Goal: Task Accomplishment & Management: Complete application form

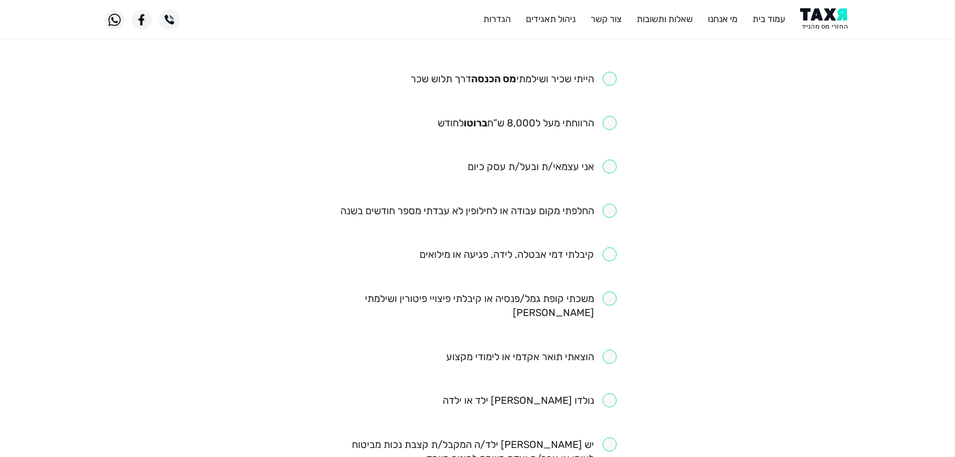
scroll to position [100, 0]
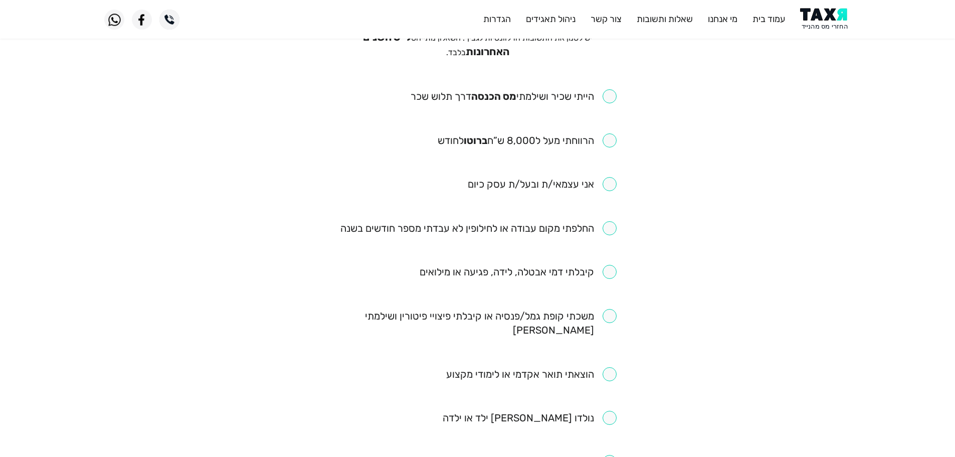
click at [608, 97] on input "checkbox" at bounding box center [514, 96] width 206 height 14
checkbox input "true"
click at [611, 137] on input "checkbox" at bounding box center [527, 140] width 179 height 14
checkbox input "true"
click at [601, 229] on input "checkbox" at bounding box center [478, 228] width 276 height 14
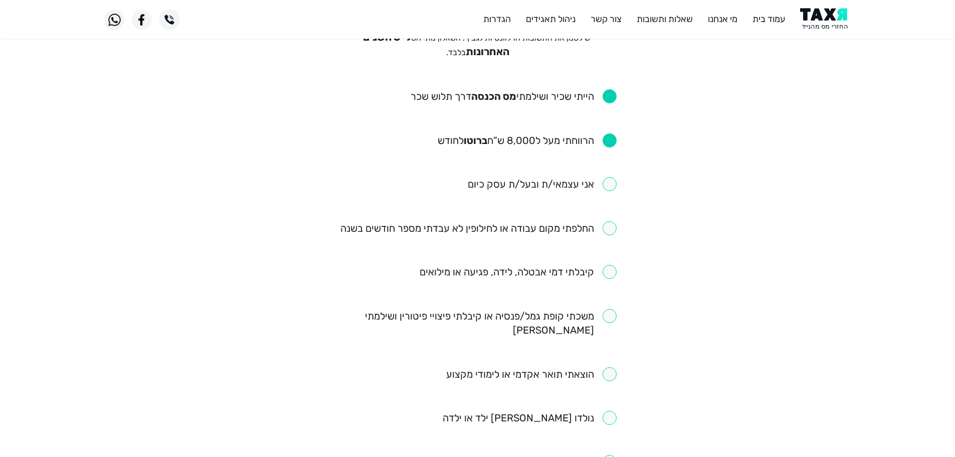
checkbox input "true"
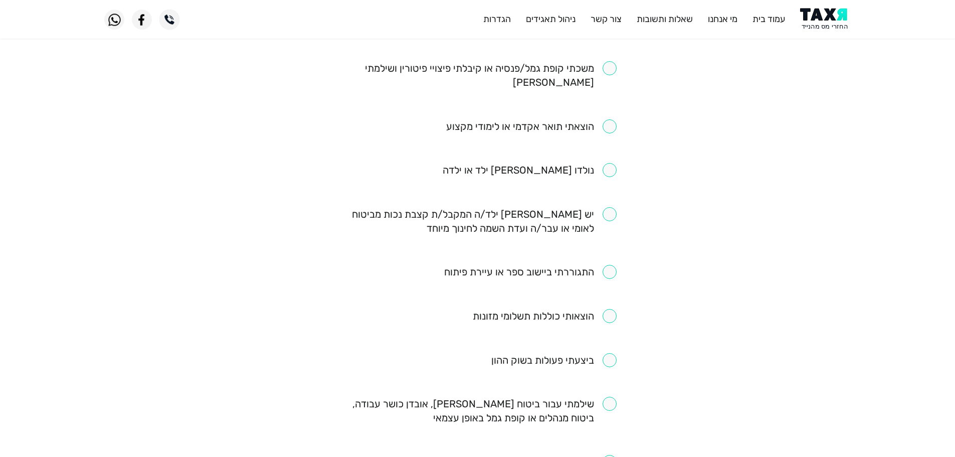
scroll to position [351, 0]
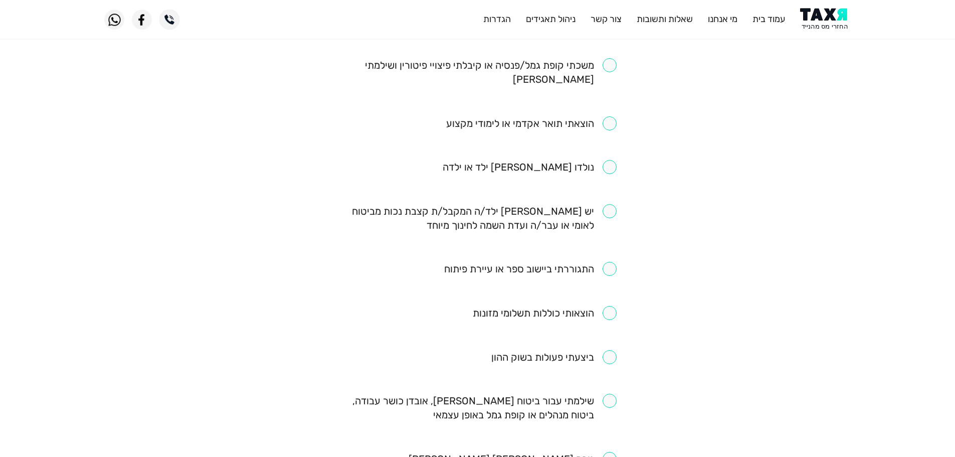
click at [607, 116] on input "checkbox" at bounding box center [531, 123] width 170 height 14
checkbox input "true"
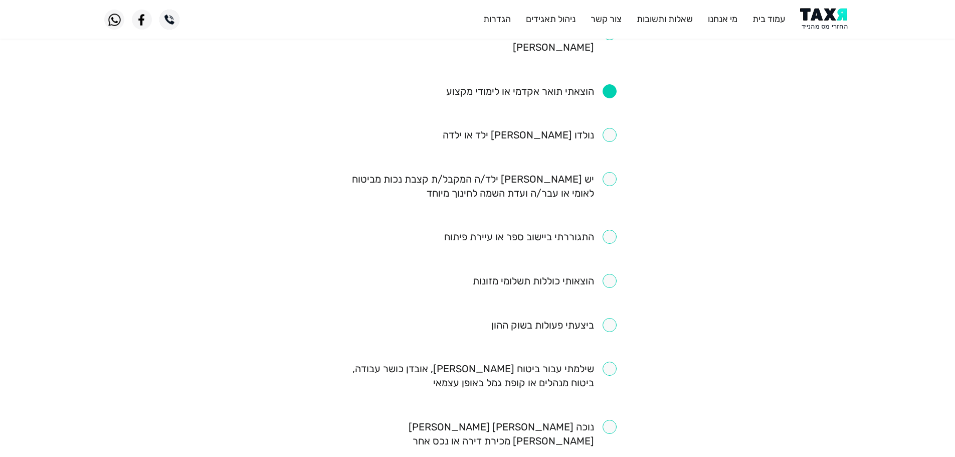
scroll to position [401, 0]
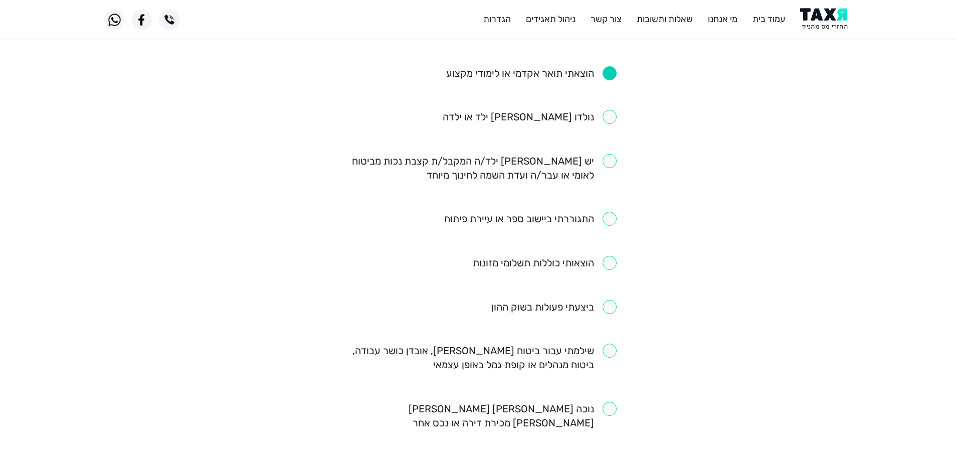
click at [606, 212] on input "checkbox" at bounding box center [530, 219] width 172 height 14
checkbox input "true"
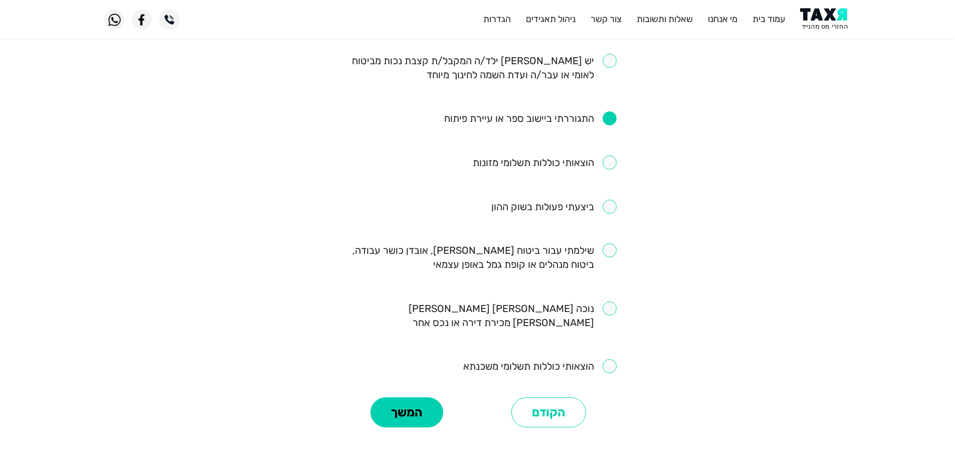
scroll to position [545, 0]
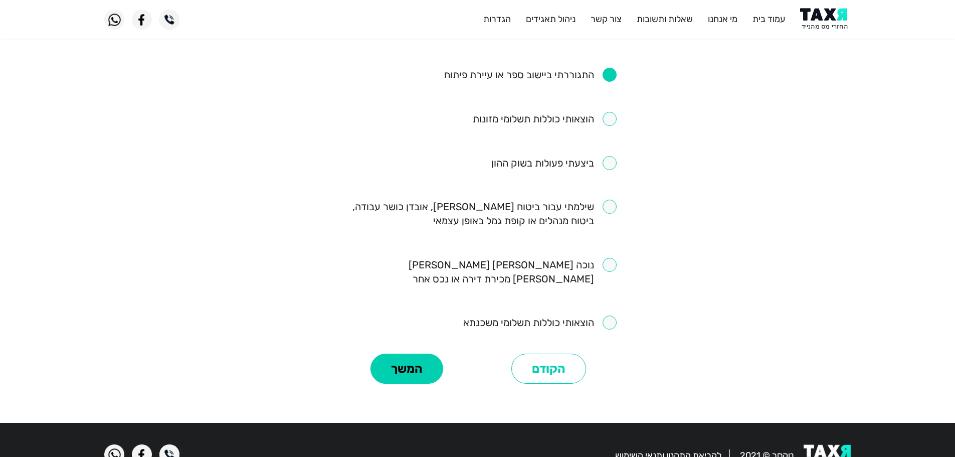
click at [609, 200] on input "checkbox" at bounding box center [478, 214] width 278 height 28
checkbox input "true"
click at [425, 353] on button "המשך" at bounding box center [406, 368] width 73 height 30
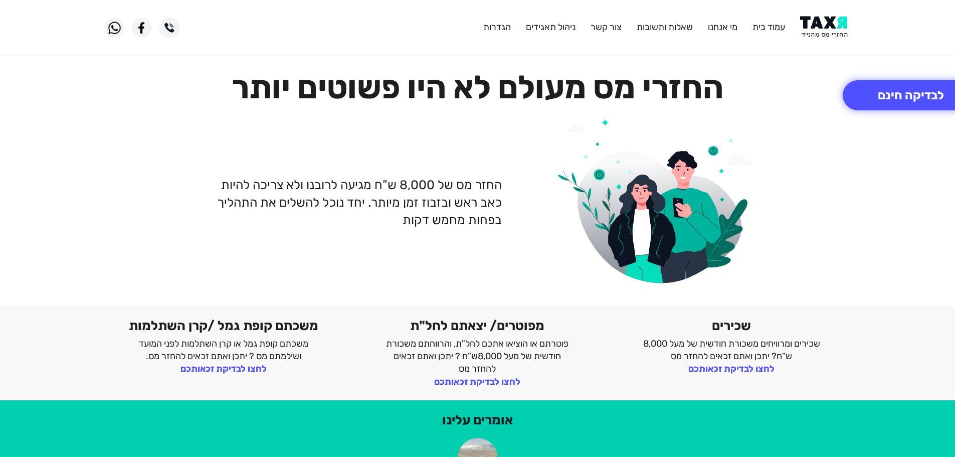
click at [827, 40] on header "עמוד בית מי אנחנו שאלות ותשובות [PERSON_NAME] קשר ניהול תאגידים הגדרות" at bounding box center [477, 27] width 955 height 55
drag, startPoint x: 816, startPoint y: 7, endPoint x: 819, endPoint y: 18, distance: 11.4
click at [818, 9] on header "עמוד בית מי אנחנו שאלות ותשובות צור קשר ניהול תאגידים הגדרות" at bounding box center [477, 27] width 955 height 55
click at [826, 33] on img at bounding box center [825, 27] width 51 height 23
click at [823, 25] on img at bounding box center [825, 27] width 51 height 23
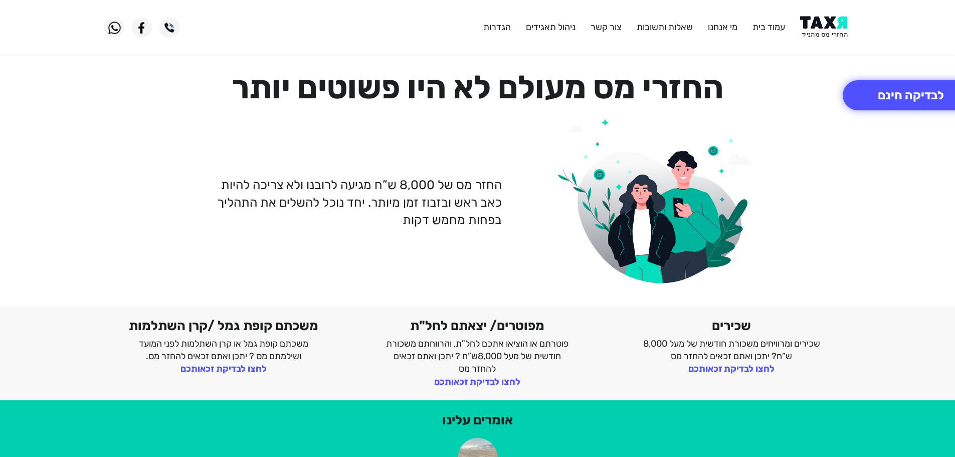
click at [820, 29] on img at bounding box center [825, 27] width 51 height 23
click at [836, 30] on img at bounding box center [825, 27] width 51 height 23
click at [836, 28] on img at bounding box center [825, 27] width 51 height 23
click at [831, 26] on img at bounding box center [825, 27] width 51 height 23
click at [891, 95] on button "לבדיקה חינם" at bounding box center [911, 95] width 136 height 30
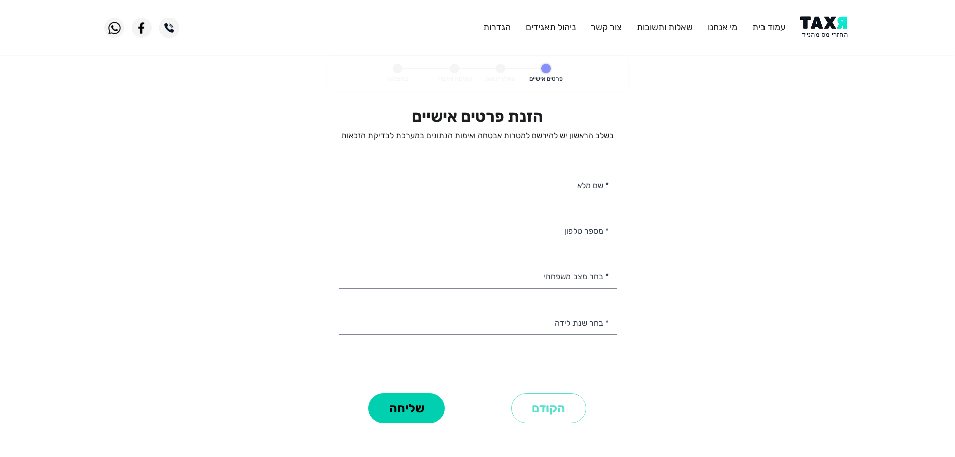
select select
click at [549, 232] on input "* מספר טלפון" at bounding box center [478, 230] width 278 height 26
type input "0"
click at [426, 228] on input "* מספר טלפון" at bounding box center [478, 230] width 278 height 26
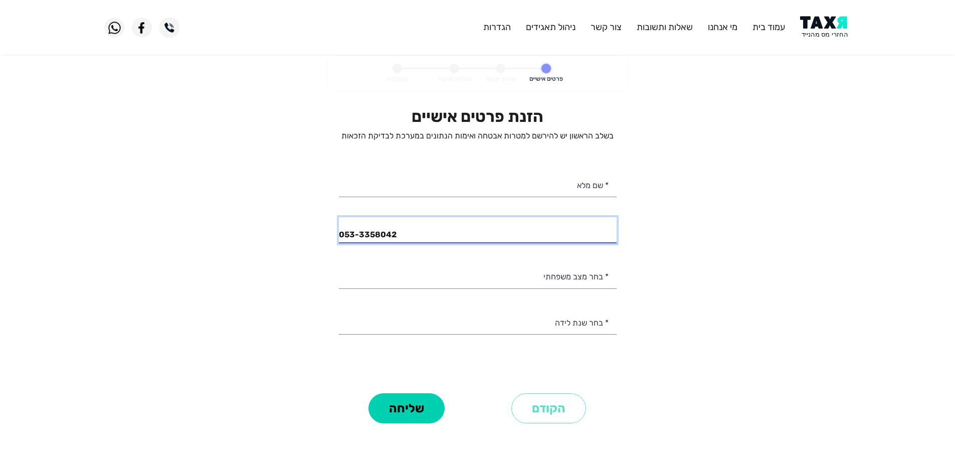
type input "053-3358042"
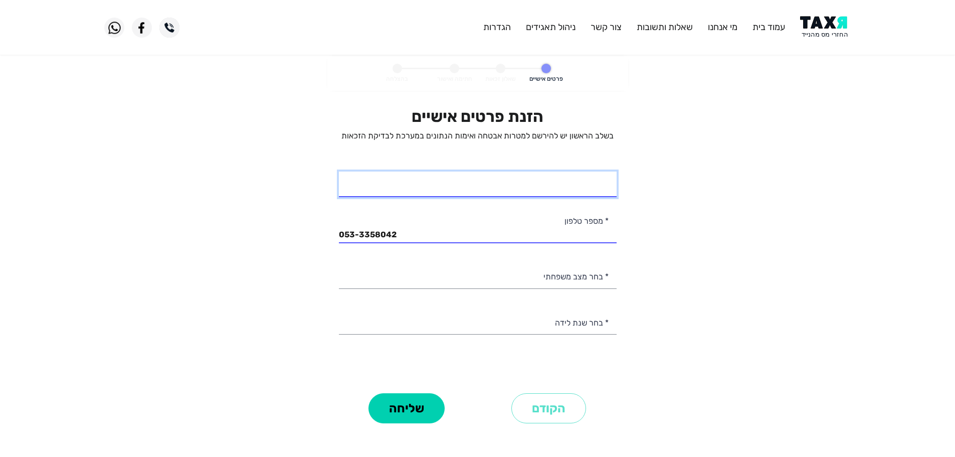
click at [520, 190] on input "* שם מלא" at bounding box center [478, 184] width 278 height 26
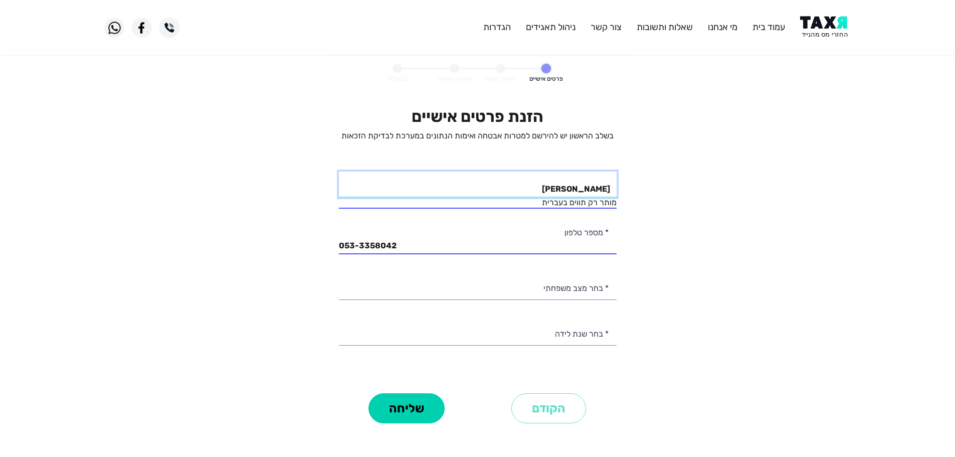
type input "[PERSON_NAME]"
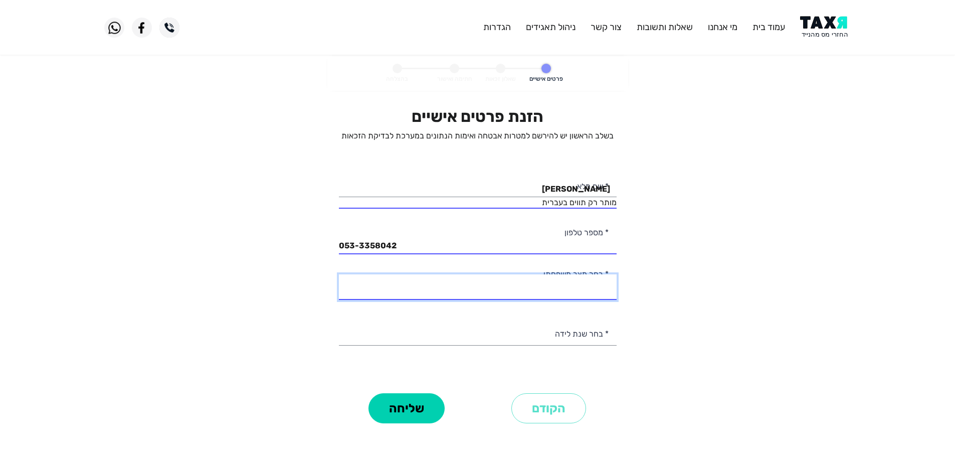
click at [596, 292] on div "הזנת פרטים אישיים בשלב הראשון יש להירשם למטרות אבטחה ואימות הנתונים במערכת לבדי…" at bounding box center [478, 248] width 278 height 283
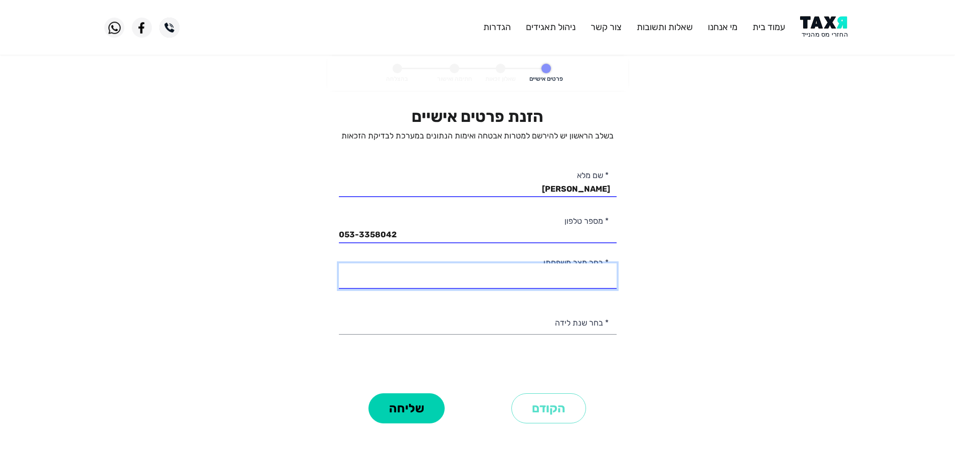
select select "1: Single"
click at [339, 263] on select "רווק/ה נשוי/[PERSON_NAME]/ה אלמן/נה" at bounding box center [478, 276] width 278 height 26
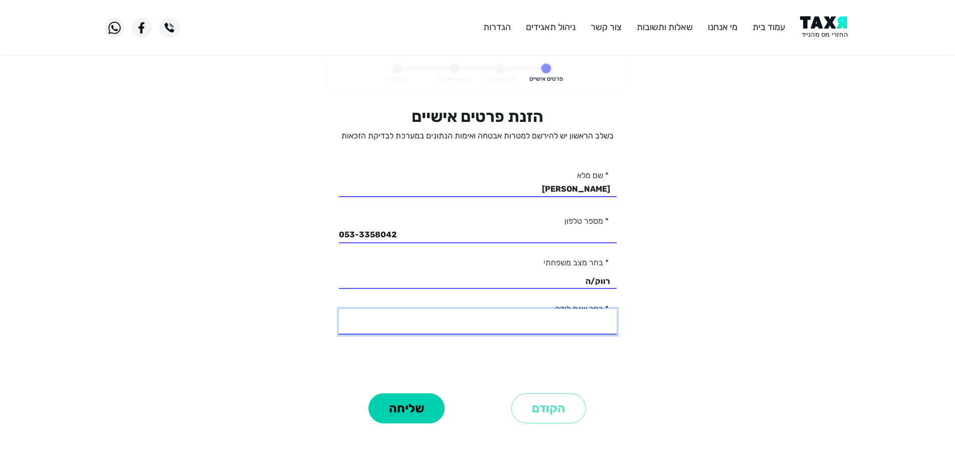
click at [588, 325] on select "2003 2002 2001 2000 1999 1998 1997 1996 1995 1994 1993 1992 1991 1990 1989 1988…" at bounding box center [478, 322] width 278 height 26
select select "3: 2001"
click at [339, 309] on select "2003 2002 2001 2000 1999 1998 1997 1996 1995 1994 1993 1992 1991 1990 1989 1988…" at bounding box center [478, 322] width 278 height 26
click at [416, 413] on button "שליחה" at bounding box center [406, 408] width 76 height 30
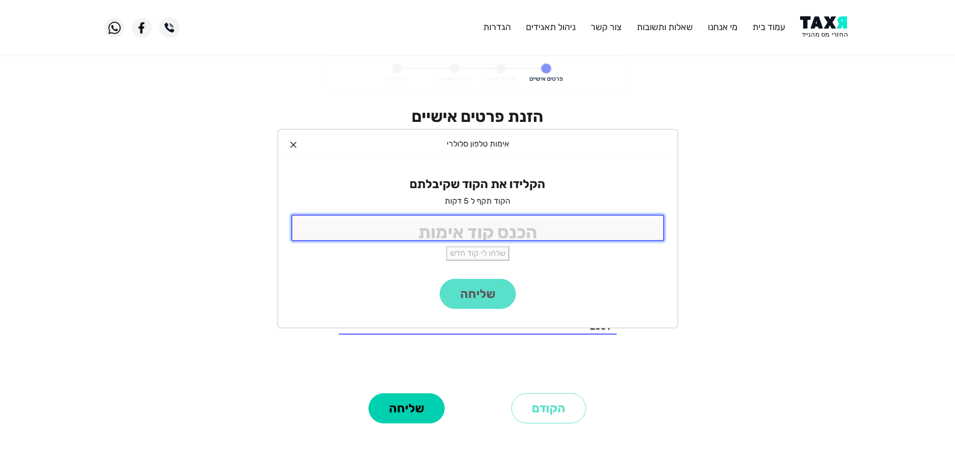
click at [419, 227] on input "tel" at bounding box center [477, 228] width 373 height 27
type input "9988"
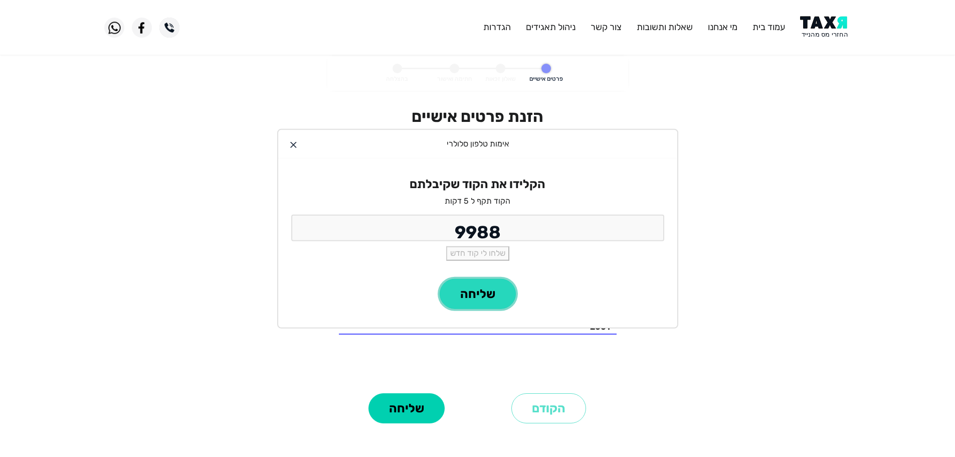
click at [488, 303] on button "שליחה" at bounding box center [478, 294] width 76 height 30
